Goal: Complete application form: Complete application form

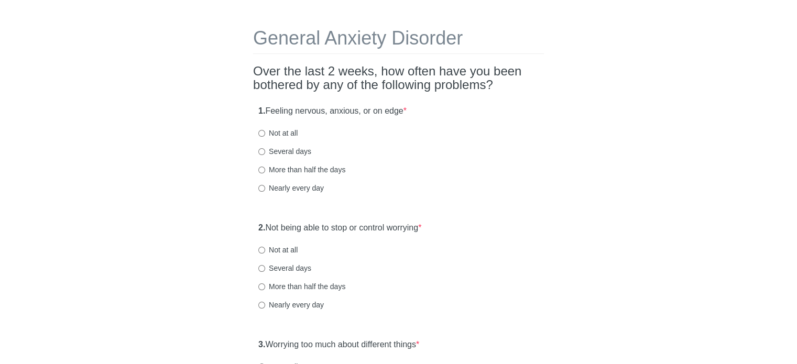
scroll to position [33, 0]
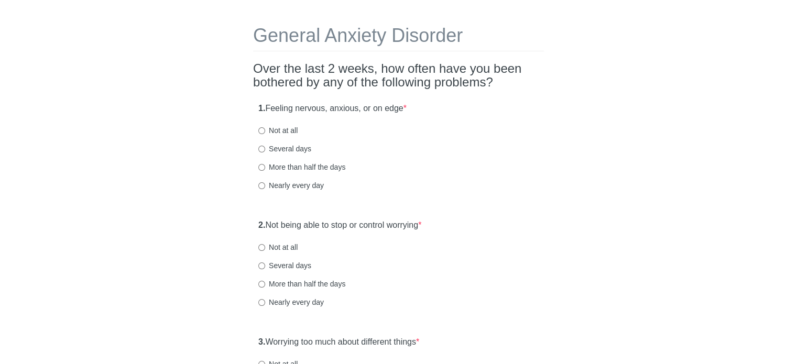
click at [282, 185] on label "Nearly every day" at bounding box center [291, 185] width 66 height 10
click at [265, 185] on input "Nearly every day" at bounding box center [261, 185] width 7 height 7
radio input "true"
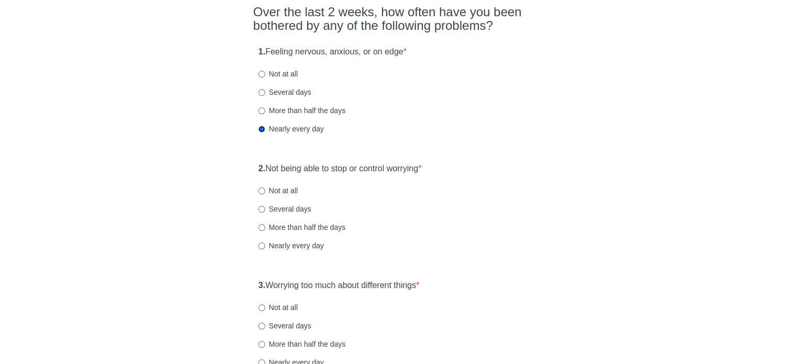
scroll to position [93, 0]
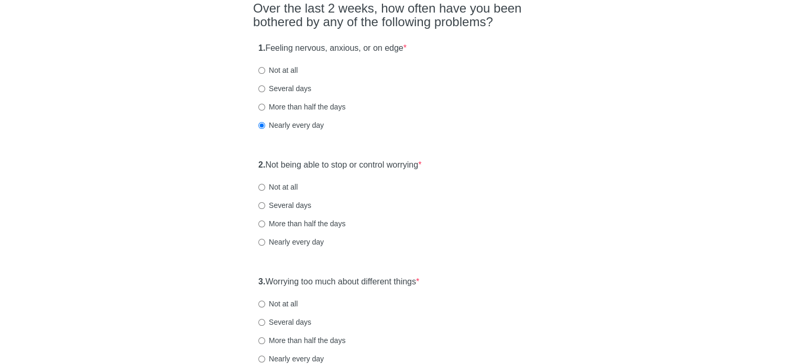
click at [298, 240] on label "Nearly every day" at bounding box center [291, 242] width 66 height 10
click at [265, 240] on input "Nearly every day" at bounding box center [261, 242] width 7 height 7
radio input "true"
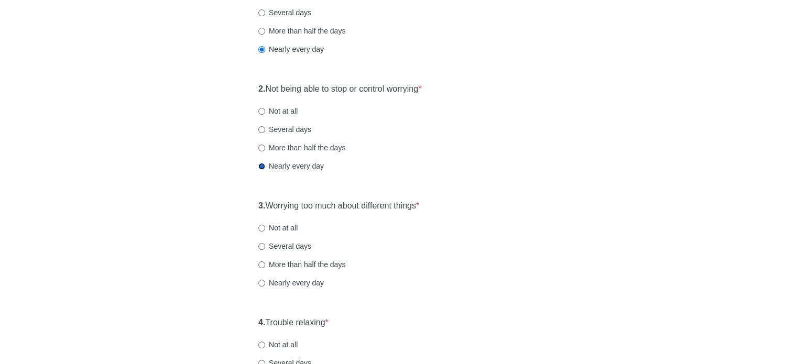
scroll to position [170, 0]
click at [275, 226] on label "Not at all" at bounding box center [277, 227] width 39 height 10
click at [265, 226] on input "Not at all" at bounding box center [261, 227] width 7 height 7
radio input "true"
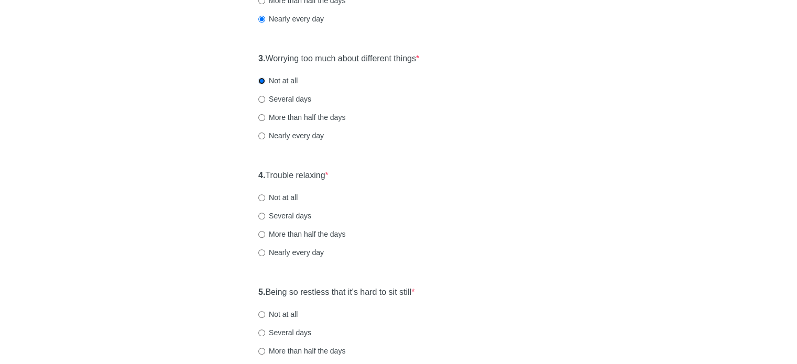
scroll to position [319, 0]
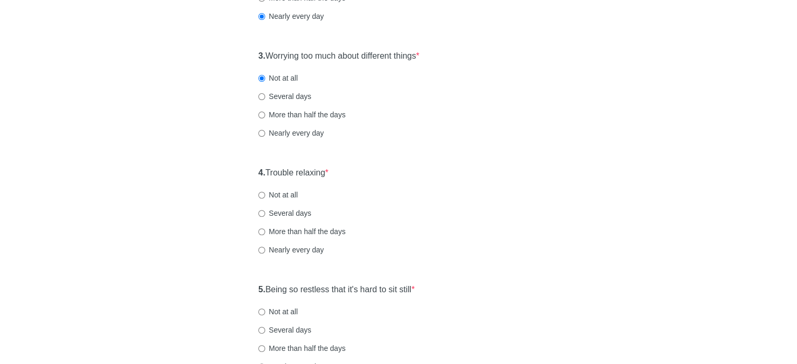
click at [269, 232] on label "More than half the days" at bounding box center [301, 231] width 87 height 10
click at [265, 232] on input "More than half the days" at bounding box center [261, 232] width 7 height 7
radio input "true"
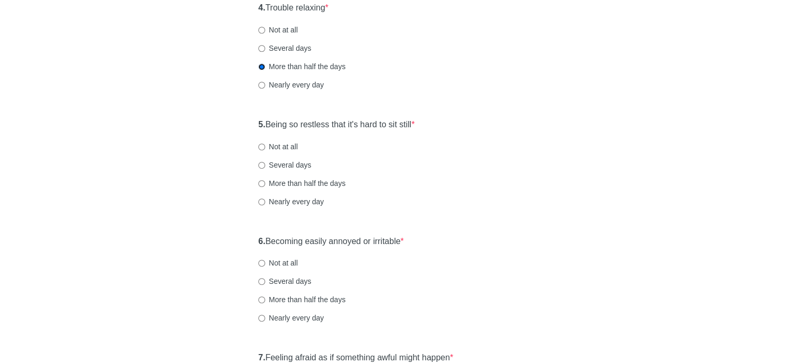
scroll to position [486, 0]
click at [275, 163] on label "Several days" at bounding box center [284, 163] width 53 height 10
click at [265, 163] on input "Several days" at bounding box center [261, 163] width 7 height 7
radio input "true"
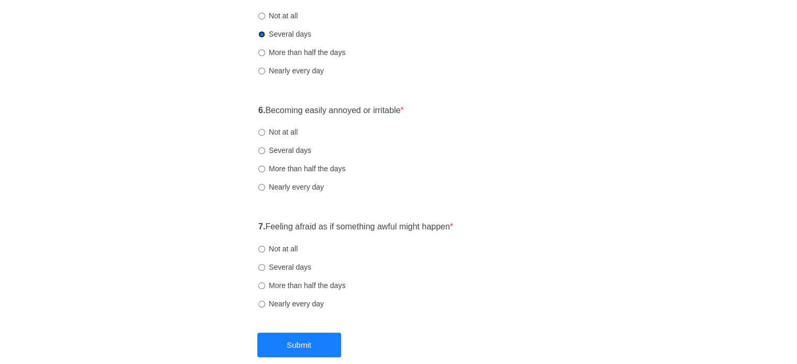
scroll to position [616, 0]
click at [295, 167] on label "More than half the days" at bounding box center [301, 168] width 87 height 10
click at [265, 167] on input "More than half the days" at bounding box center [261, 168] width 7 height 7
radio input "true"
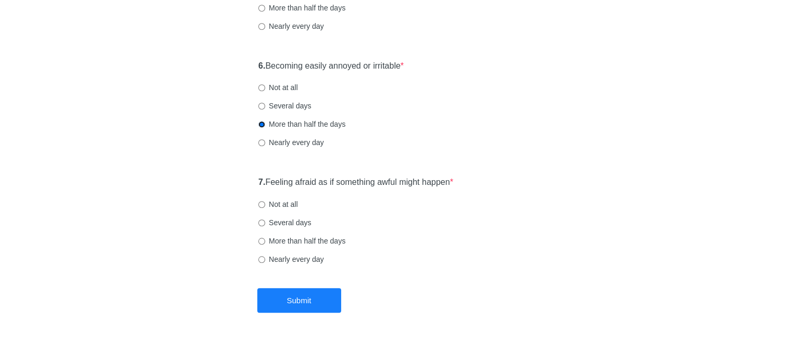
scroll to position [672, 0]
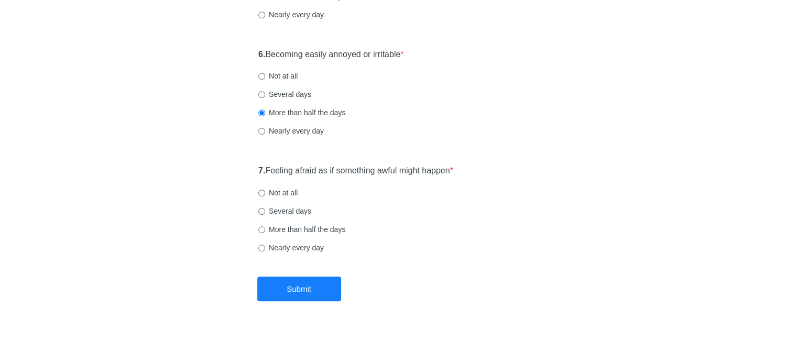
click at [273, 246] on label "Nearly every day" at bounding box center [291, 248] width 66 height 10
click at [265, 246] on input "Nearly every day" at bounding box center [261, 248] width 7 height 7
radio input "true"
click at [315, 284] on button "Submit" at bounding box center [299, 289] width 84 height 25
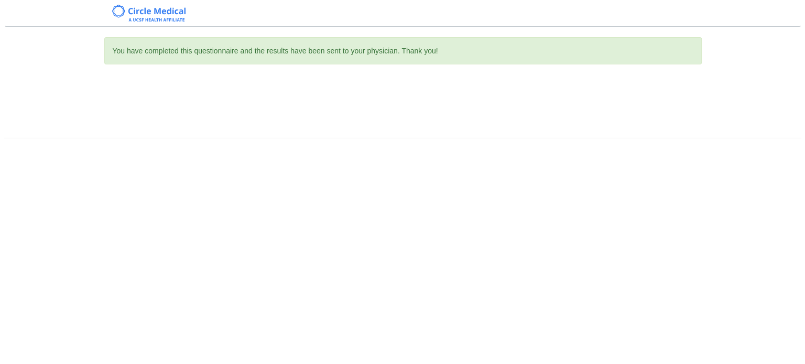
scroll to position [0, 0]
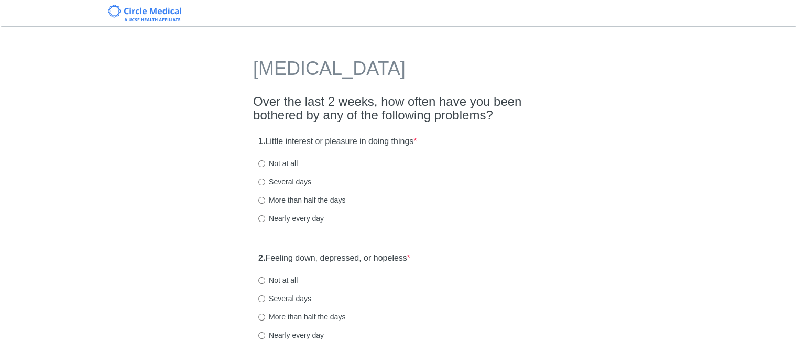
click at [290, 336] on label "Nearly every day" at bounding box center [291, 335] width 66 height 10
click at [265, 336] on input "Nearly every day" at bounding box center [261, 335] width 7 height 7
radio input "true"
click at [287, 180] on label "Several days" at bounding box center [284, 182] width 53 height 10
click at [265, 180] on input "Several days" at bounding box center [261, 182] width 7 height 7
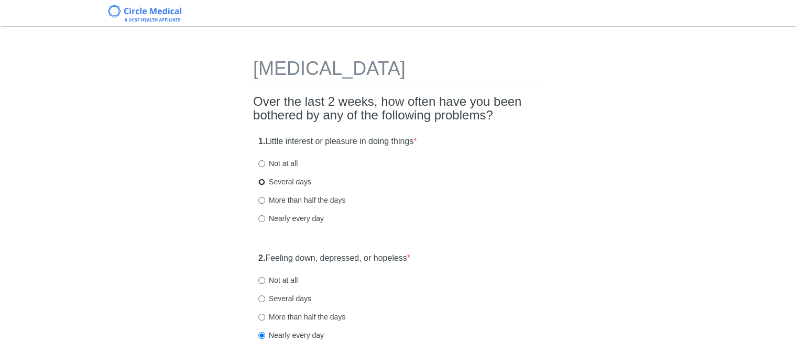
radio input "true"
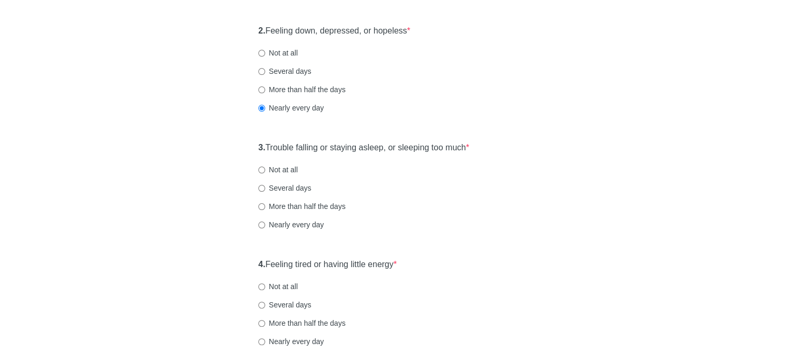
scroll to position [233, 0]
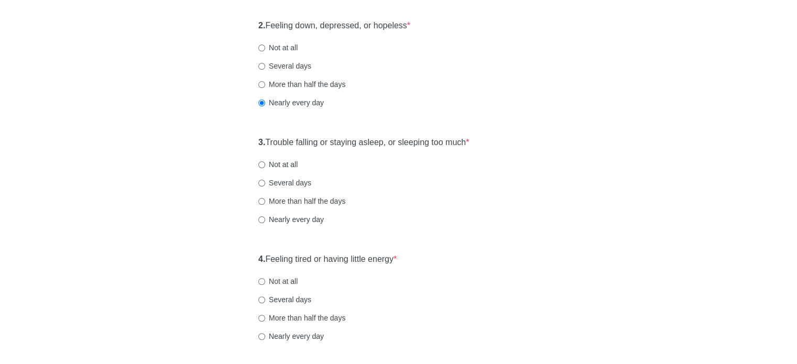
click at [288, 184] on label "Several days" at bounding box center [284, 183] width 53 height 10
click at [265, 184] on input "Several days" at bounding box center [261, 183] width 7 height 7
radio input "true"
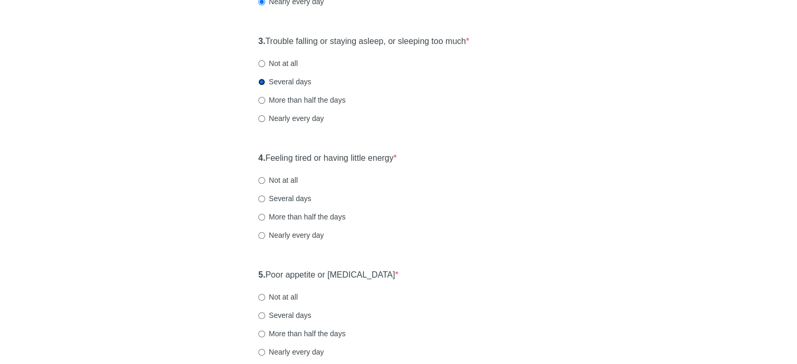
scroll to position [346, 0]
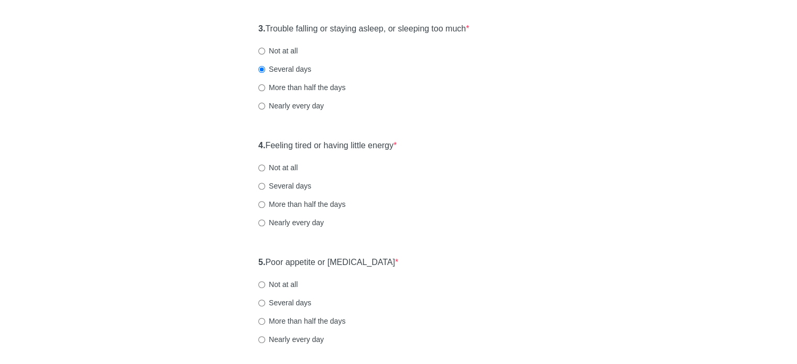
click at [286, 184] on label "Several days" at bounding box center [284, 186] width 53 height 10
click at [265, 184] on input "Several days" at bounding box center [261, 186] width 7 height 7
radio input "true"
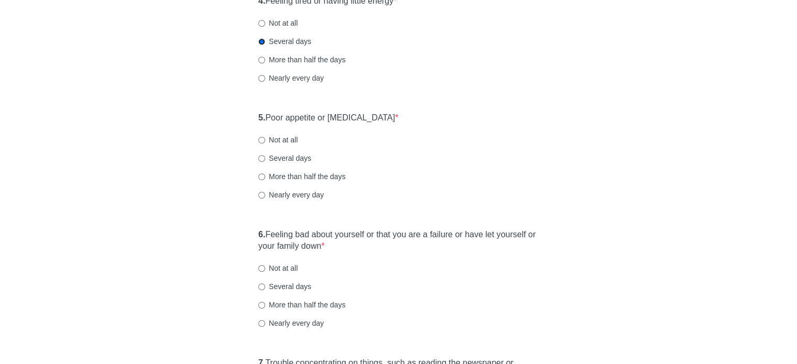
scroll to position [496, 0]
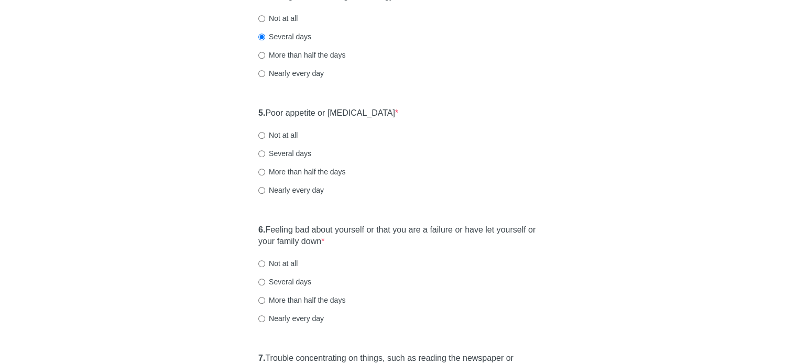
click at [294, 190] on label "Nearly every day" at bounding box center [291, 190] width 66 height 10
click at [265, 190] on input "Nearly every day" at bounding box center [261, 190] width 7 height 7
radio input "true"
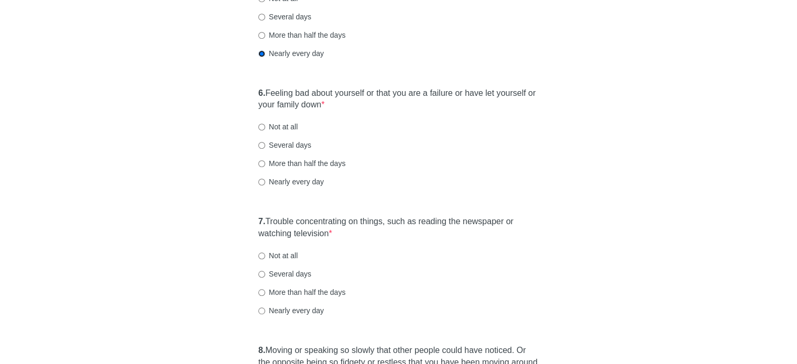
scroll to position [634, 0]
click at [291, 179] on label "Nearly every day" at bounding box center [291, 180] width 66 height 10
click at [265, 179] on input "Nearly every day" at bounding box center [261, 180] width 7 height 7
radio input "true"
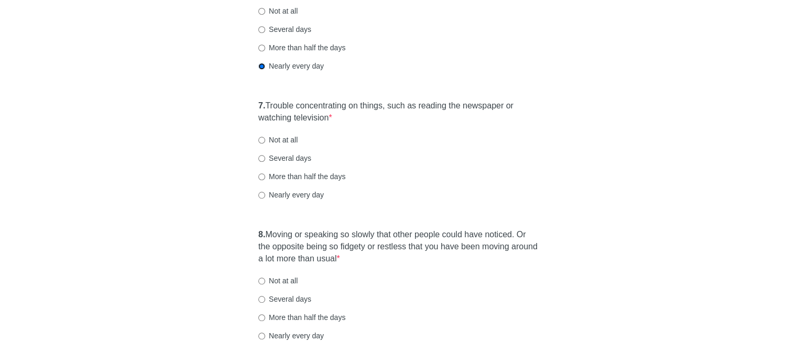
scroll to position [750, 0]
click at [270, 191] on label "Nearly every day" at bounding box center [291, 193] width 66 height 10
click at [265, 191] on input "Nearly every day" at bounding box center [261, 193] width 7 height 7
radio input "true"
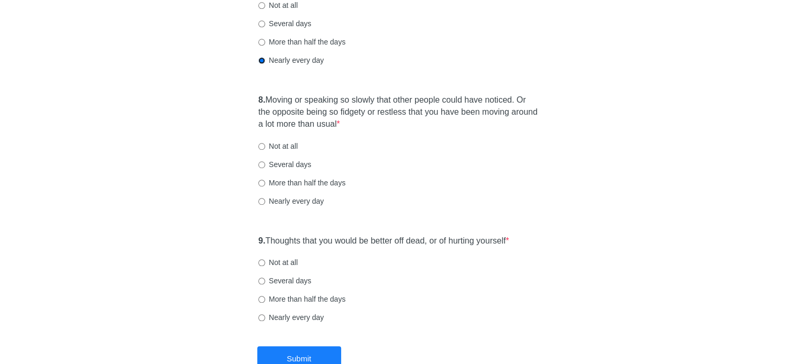
scroll to position [885, 0]
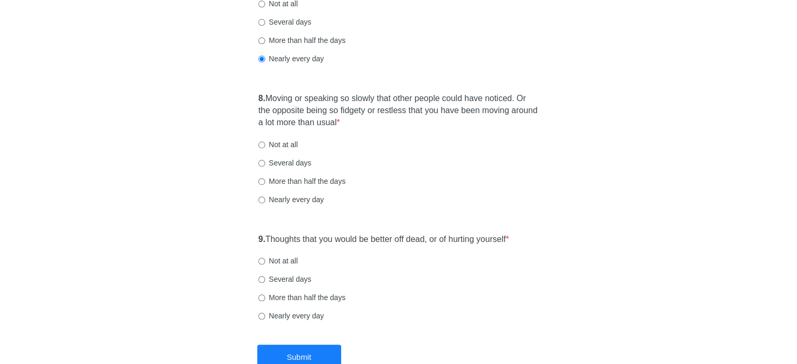
click at [279, 165] on label "Several days" at bounding box center [284, 163] width 53 height 10
click at [265, 165] on input "Several days" at bounding box center [261, 163] width 7 height 7
radio input "true"
click at [287, 261] on label "Not at all" at bounding box center [277, 261] width 39 height 10
click at [265, 261] on input "Not at all" at bounding box center [261, 261] width 7 height 7
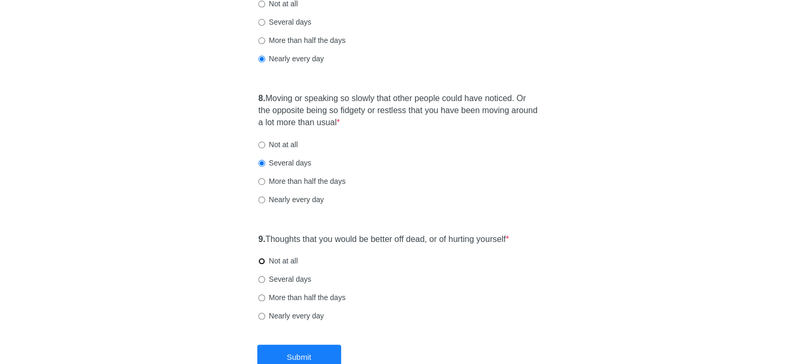
radio input "true"
click at [320, 356] on button "Submit" at bounding box center [299, 357] width 84 height 25
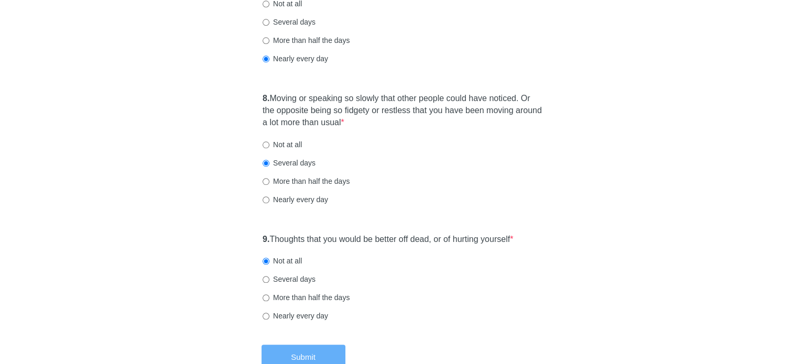
scroll to position [0, 0]
